Goal: Task Accomplishment & Management: Complete application form

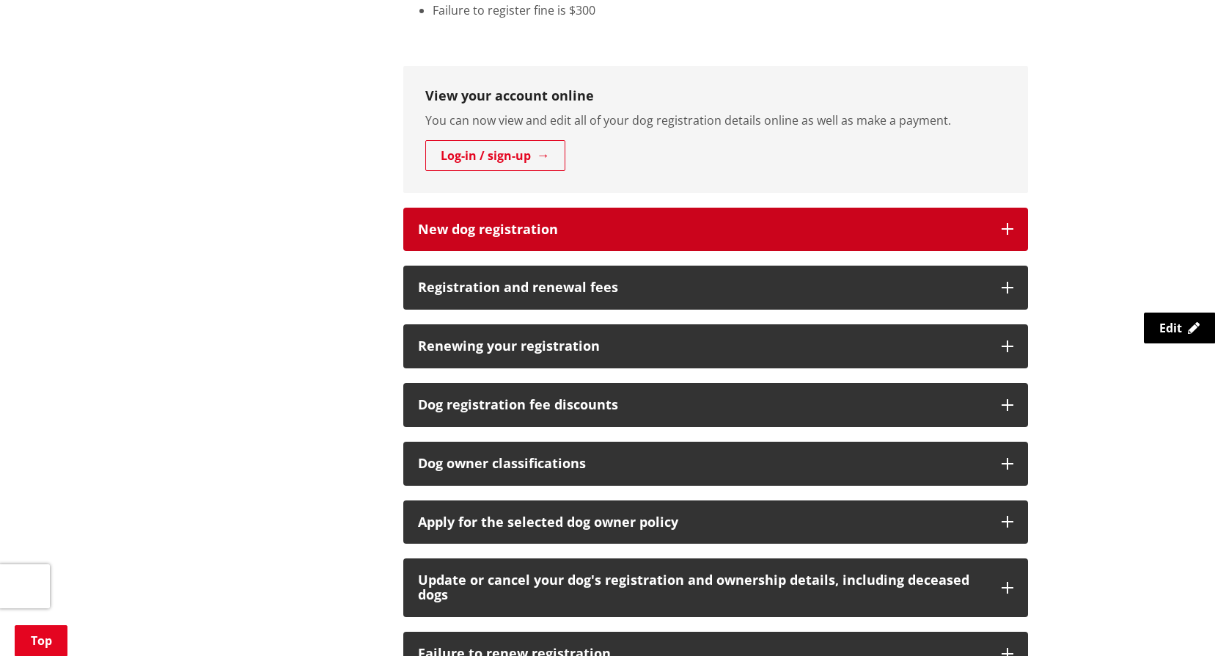
scroll to position [733, 0]
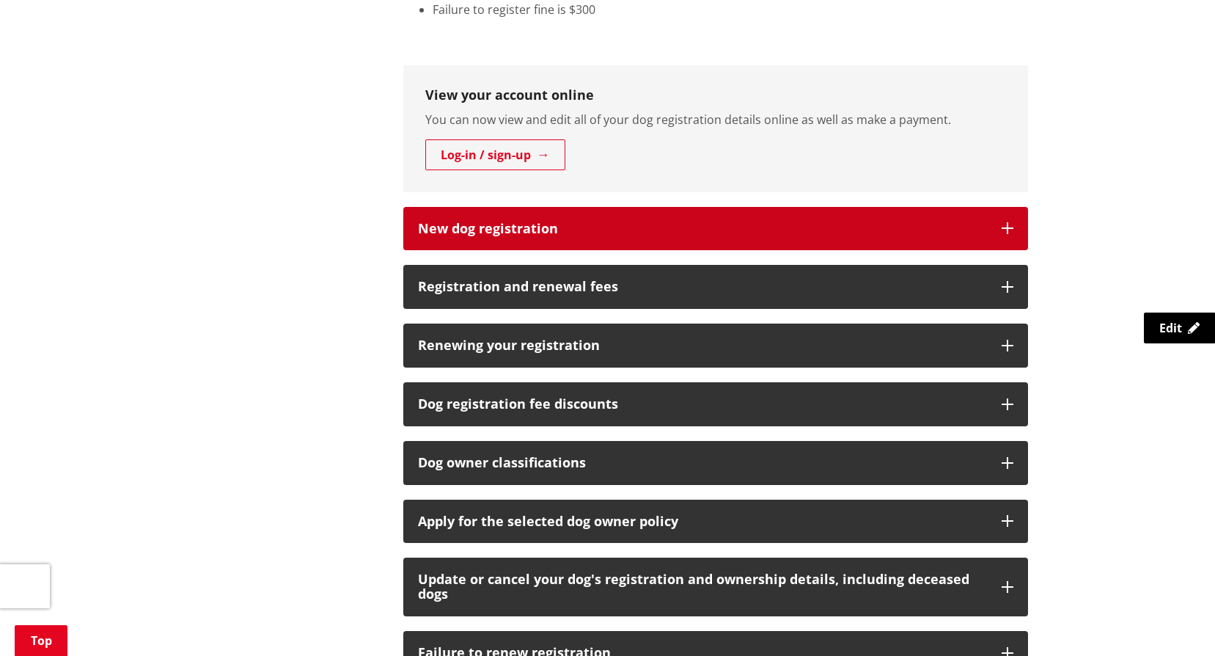
click at [423, 221] on h3 "New dog registration" at bounding box center [702, 228] width 569 height 15
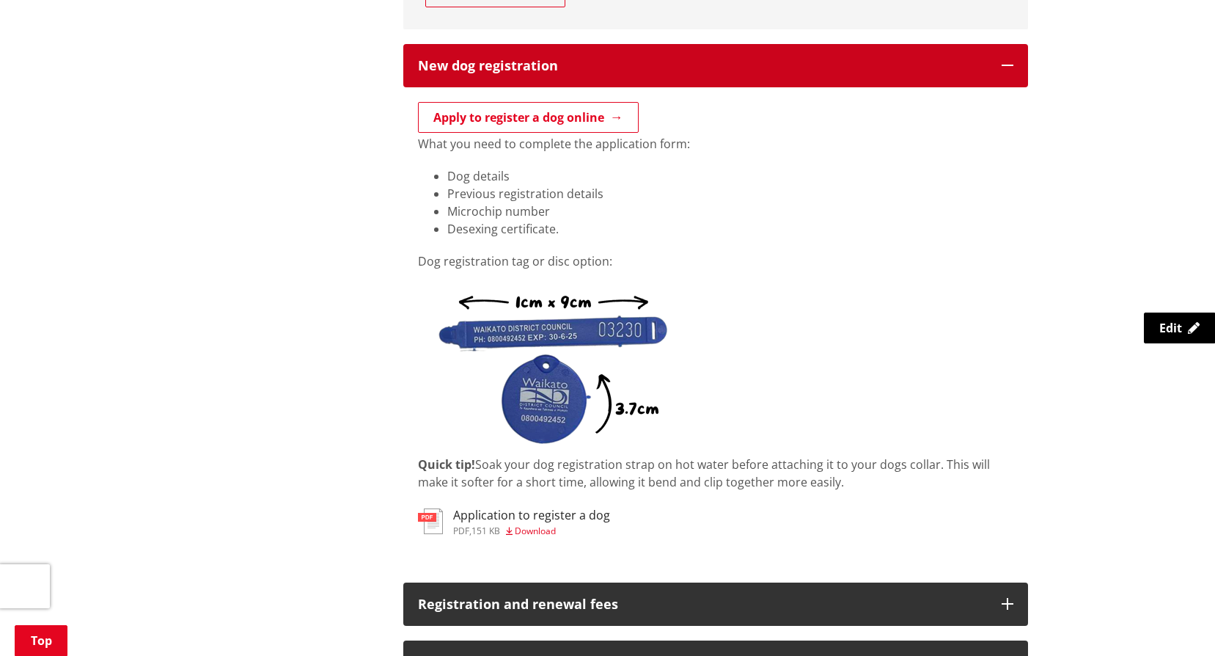
scroll to position [880, 0]
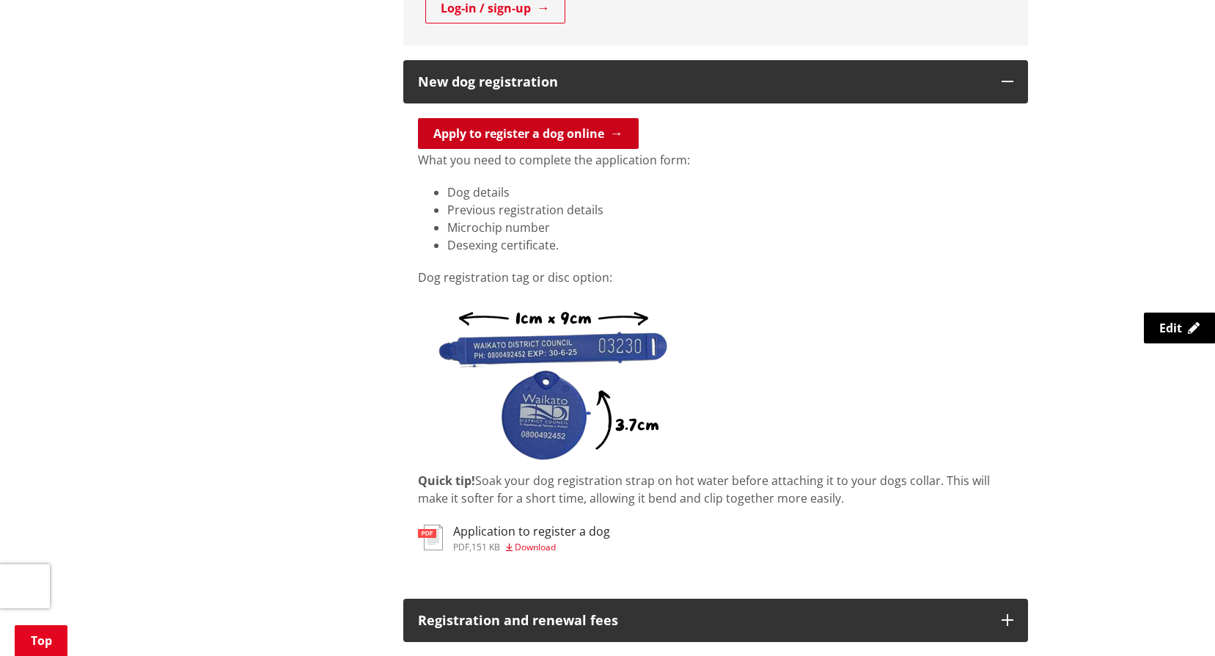
click at [538, 131] on link "Apply to register a dog online" at bounding box center [528, 133] width 221 height 31
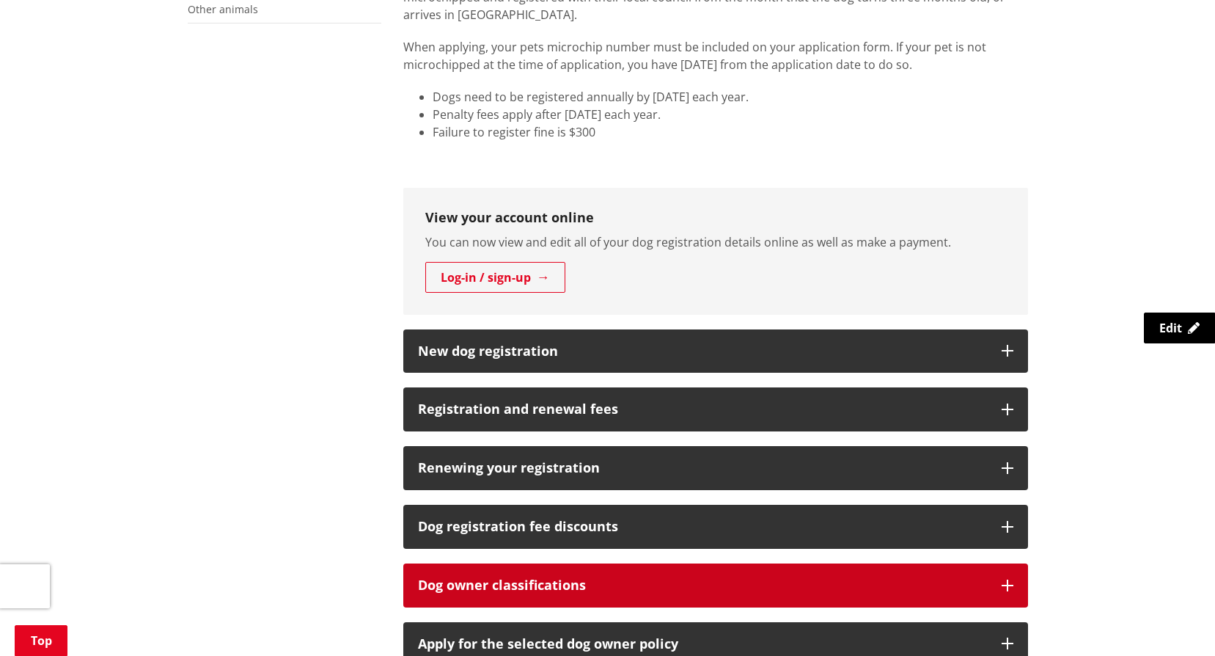
scroll to position [733, 0]
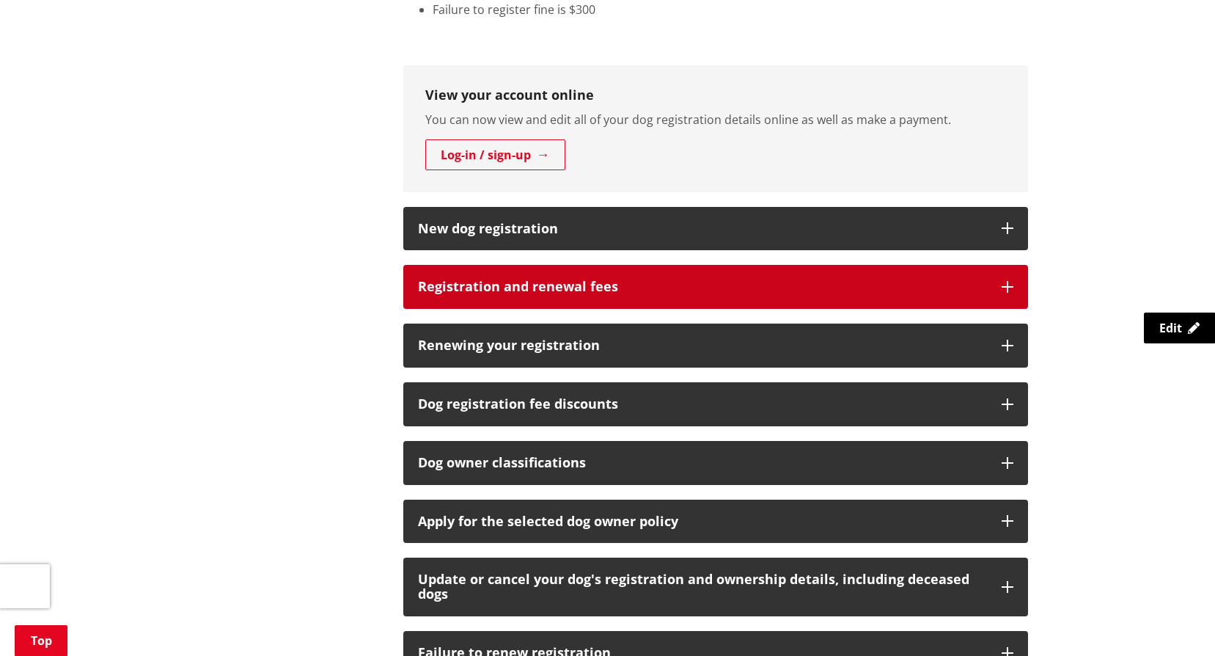
click at [457, 292] on h3 "Registration and renewal fees" at bounding box center [702, 286] width 569 height 15
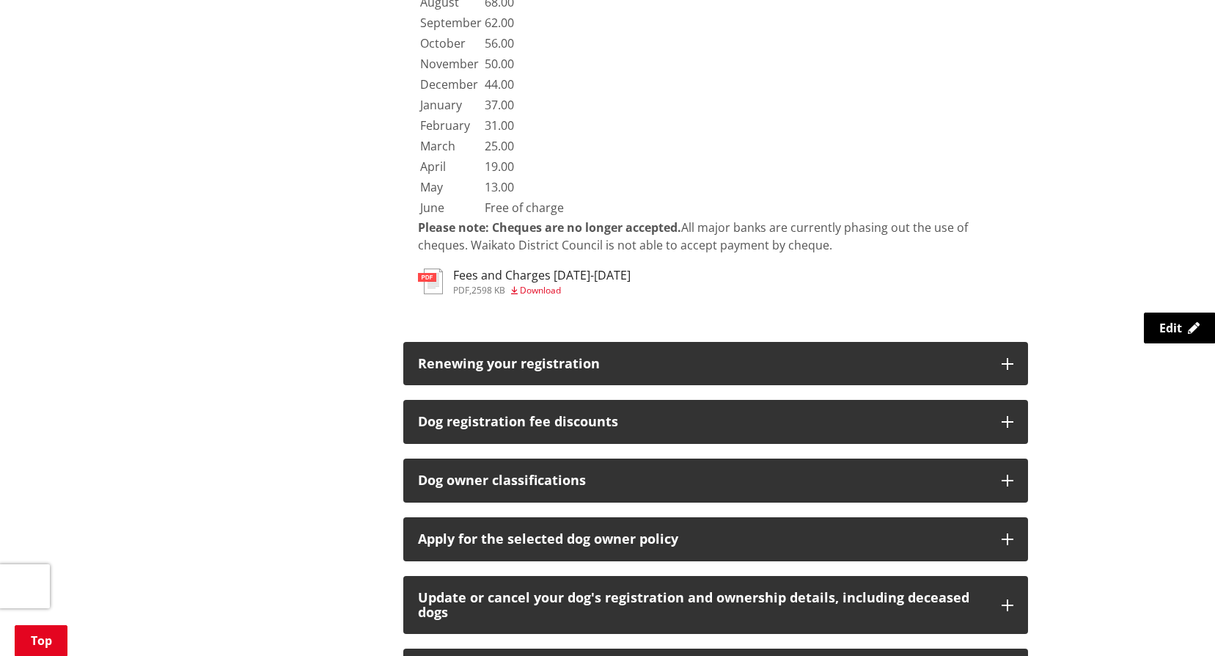
scroll to position [2933, 0]
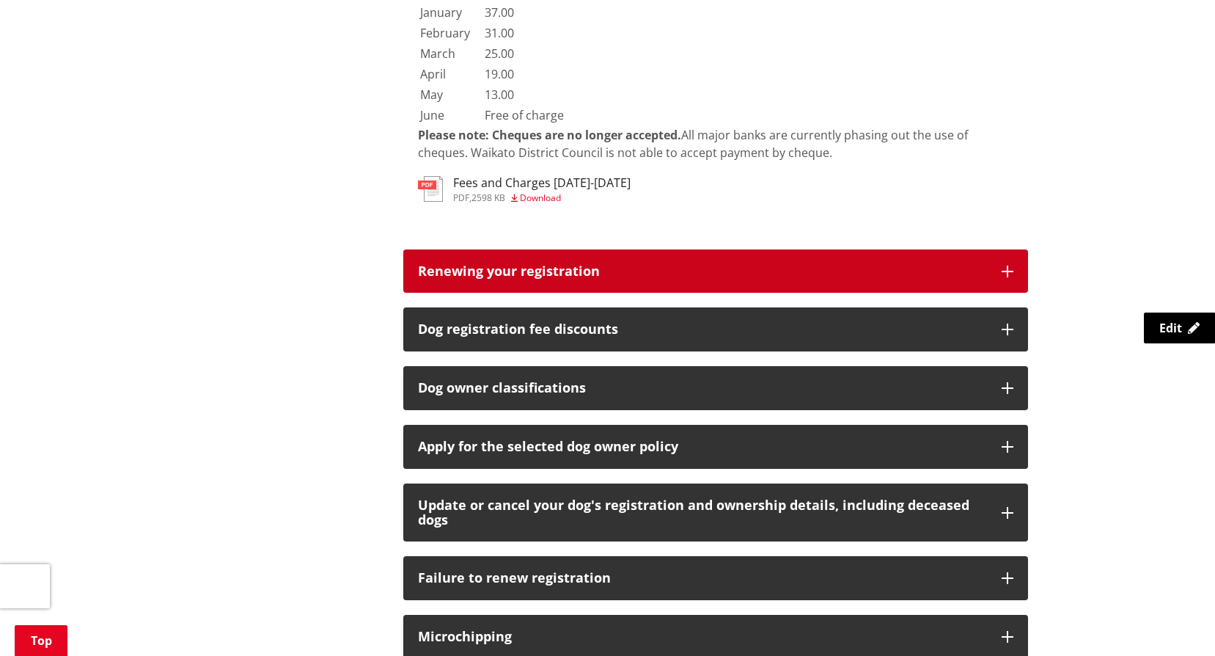
click at [869, 264] on h3 "Renewing your registration" at bounding box center [702, 271] width 569 height 15
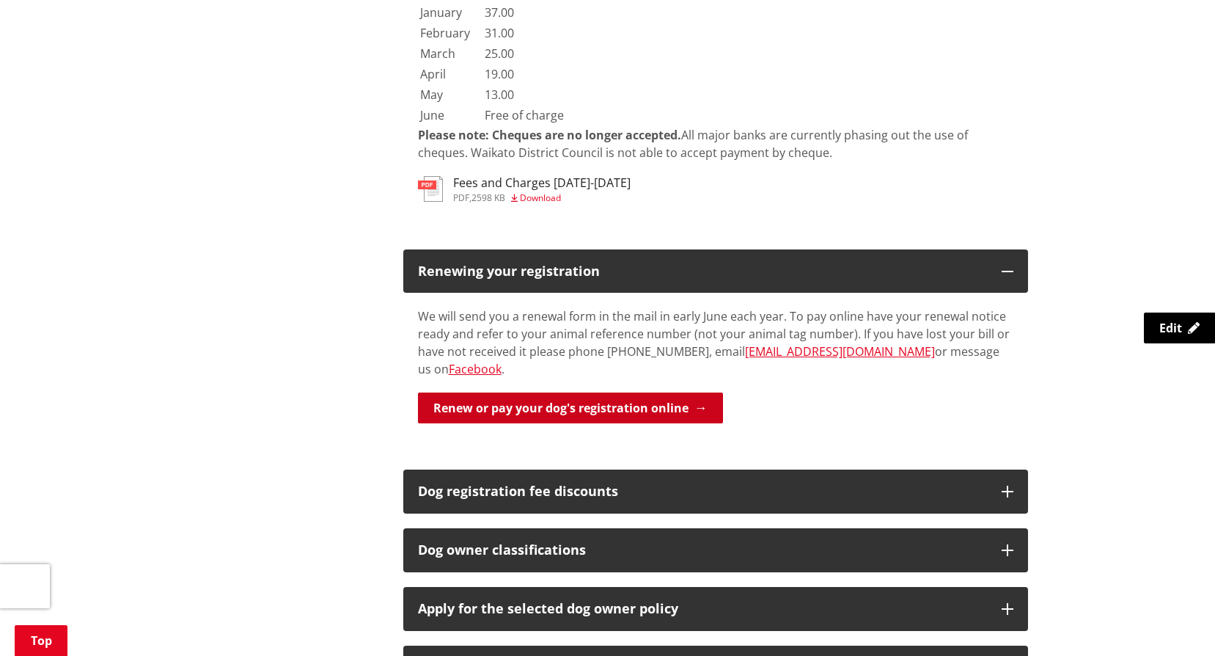
click at [523, 392] on link "Renew or pay your dog's registration online" at bounding box center [570, 407] width 305 height 31
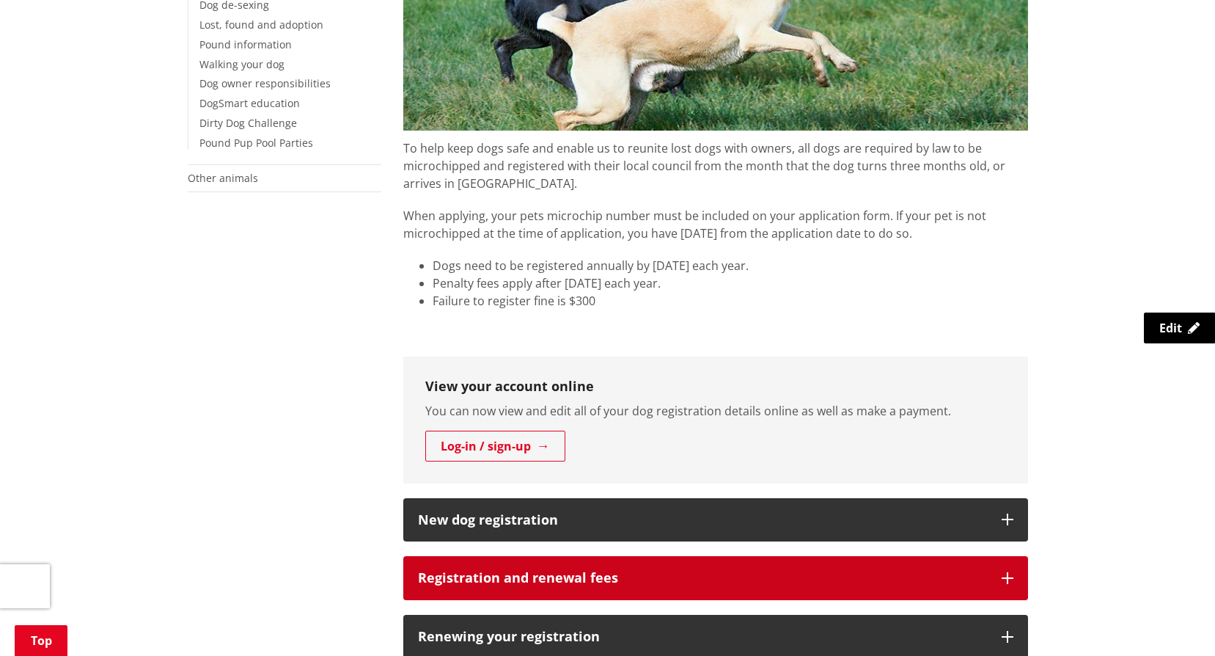
scroll to position [587, 0]
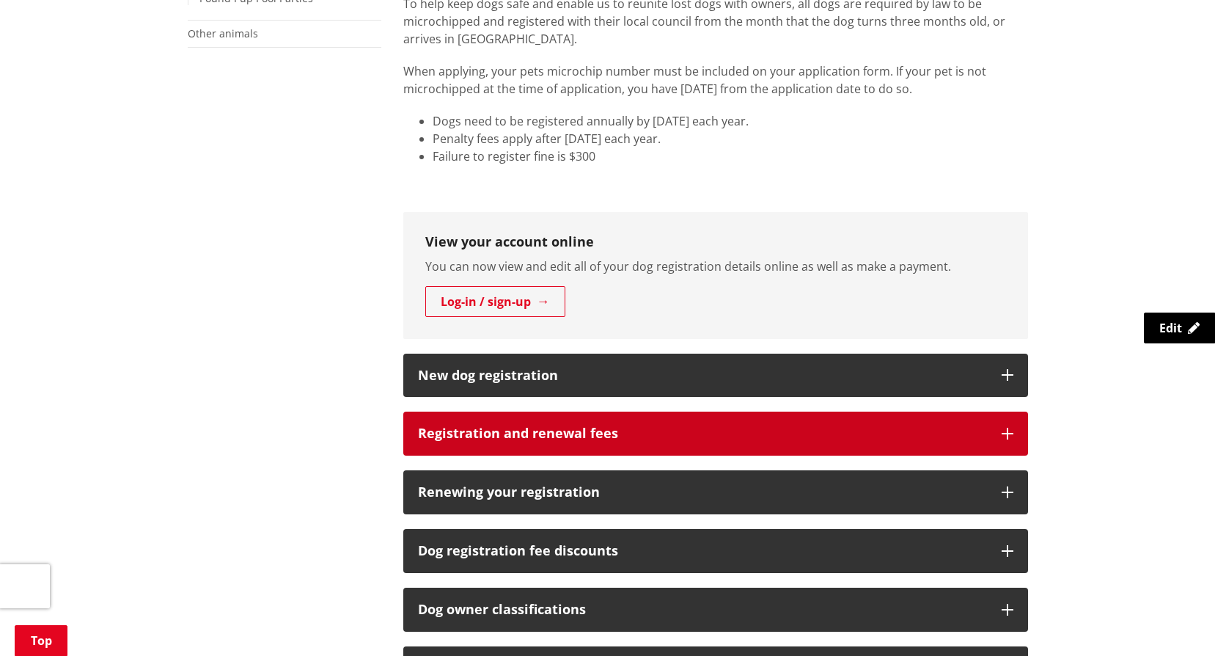
click at [501, 437] on h3 "Registration and renewal fees" at bounding box center [702, 433] width 569 height 15
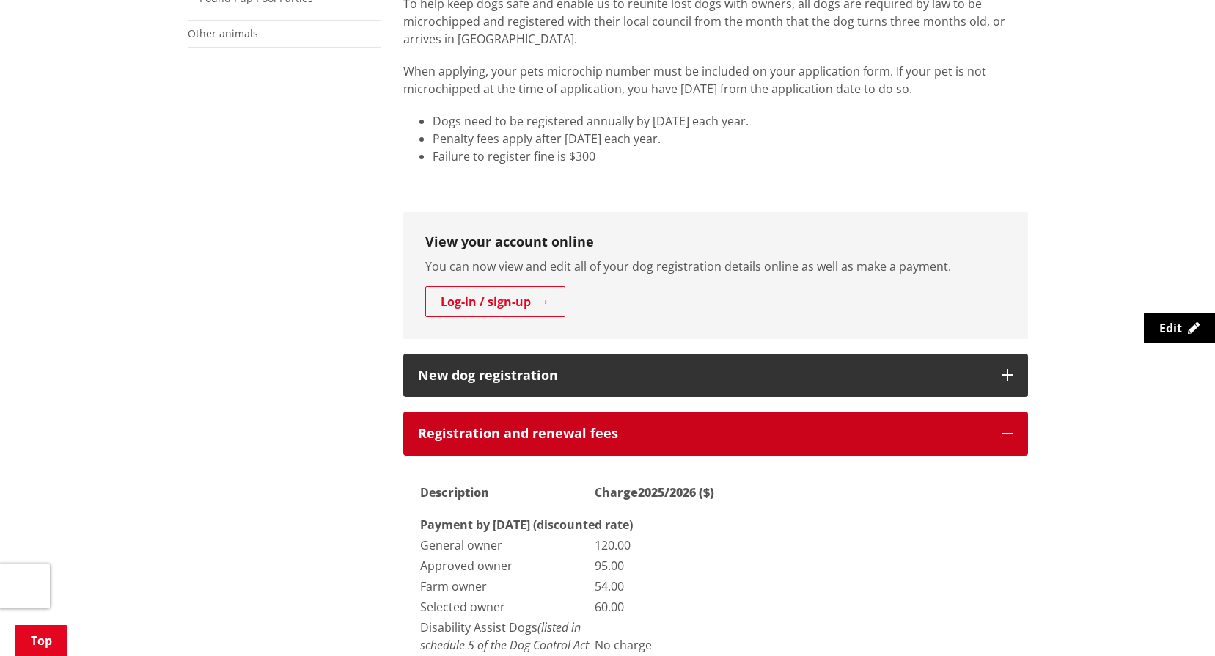
click at [504, 436] on h3 "Registration and renewal fees" at bounding box center [702, 433] width 569 height 15
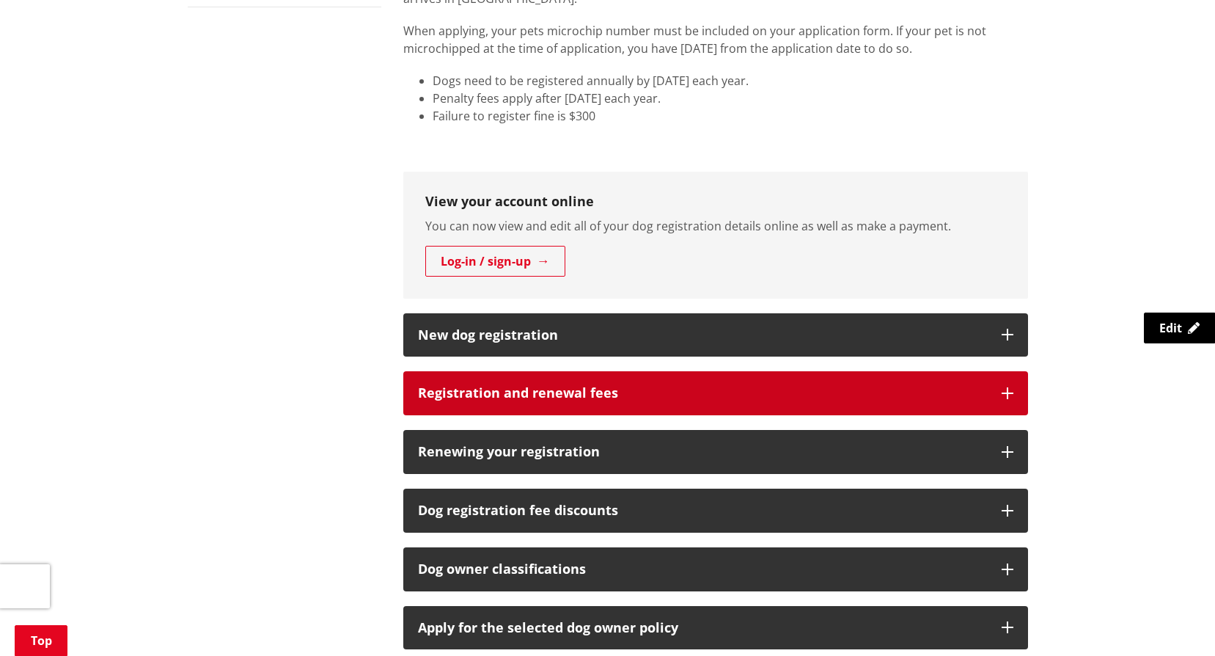
scroll to position [660, 0]
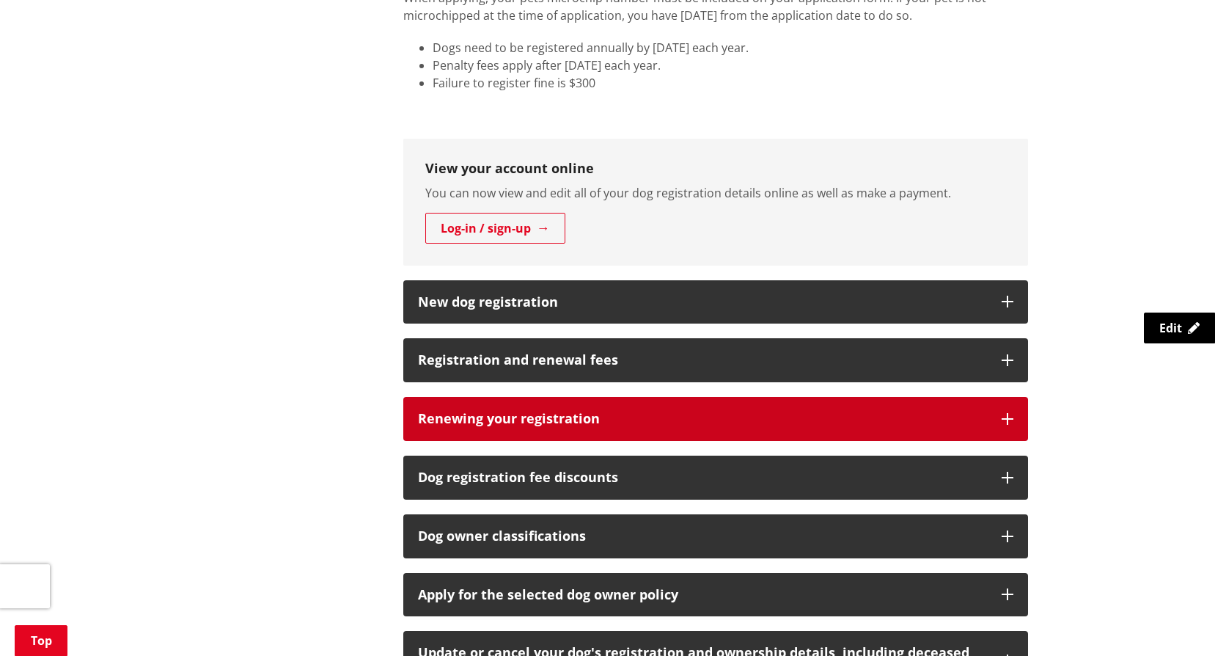
click at [476, 414] on h3 "Renewing your registration" at bounding box center [702, 418] width 569 height 15
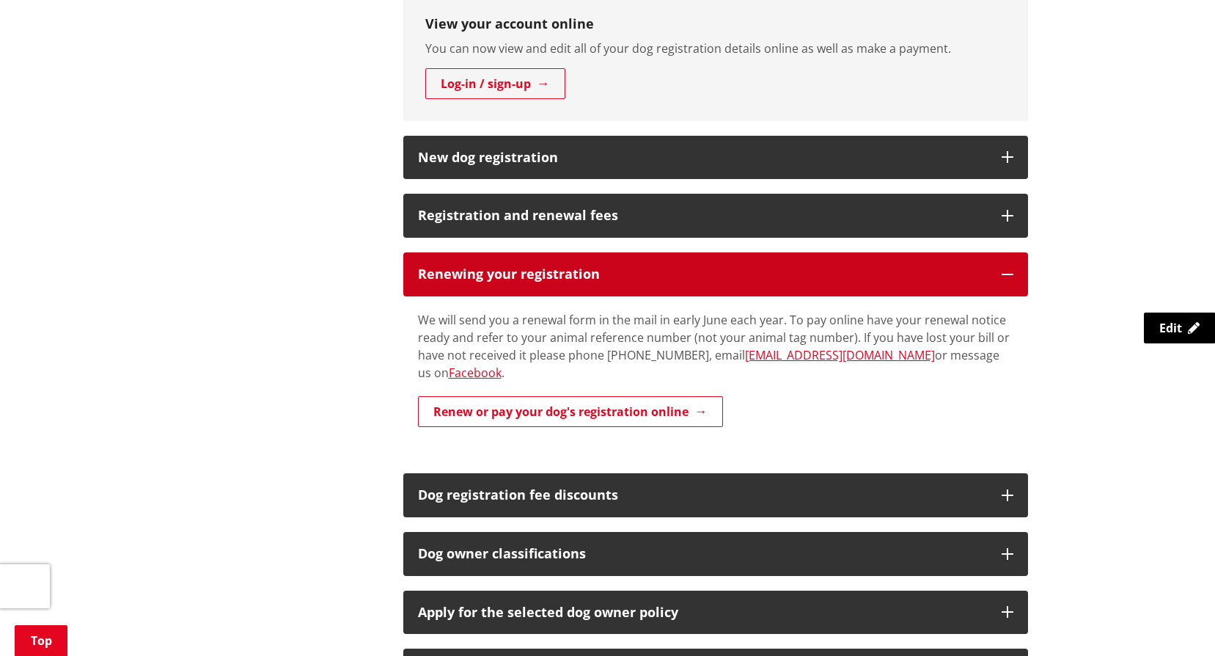
scroll to position [807, 0]
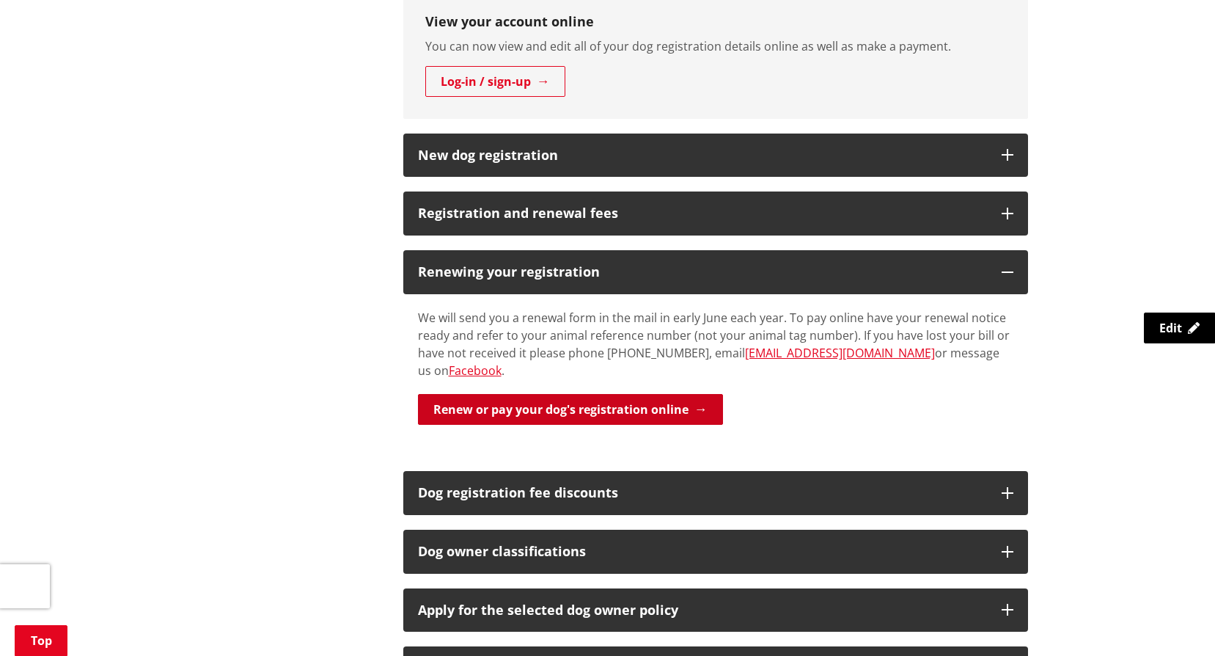
click at [667, 394] on link "Renew or pay your dog's registration online" at bounding box center [570, 409] width 305 height 31
